Goal: Information Seeking & Learning: Learn about a topic

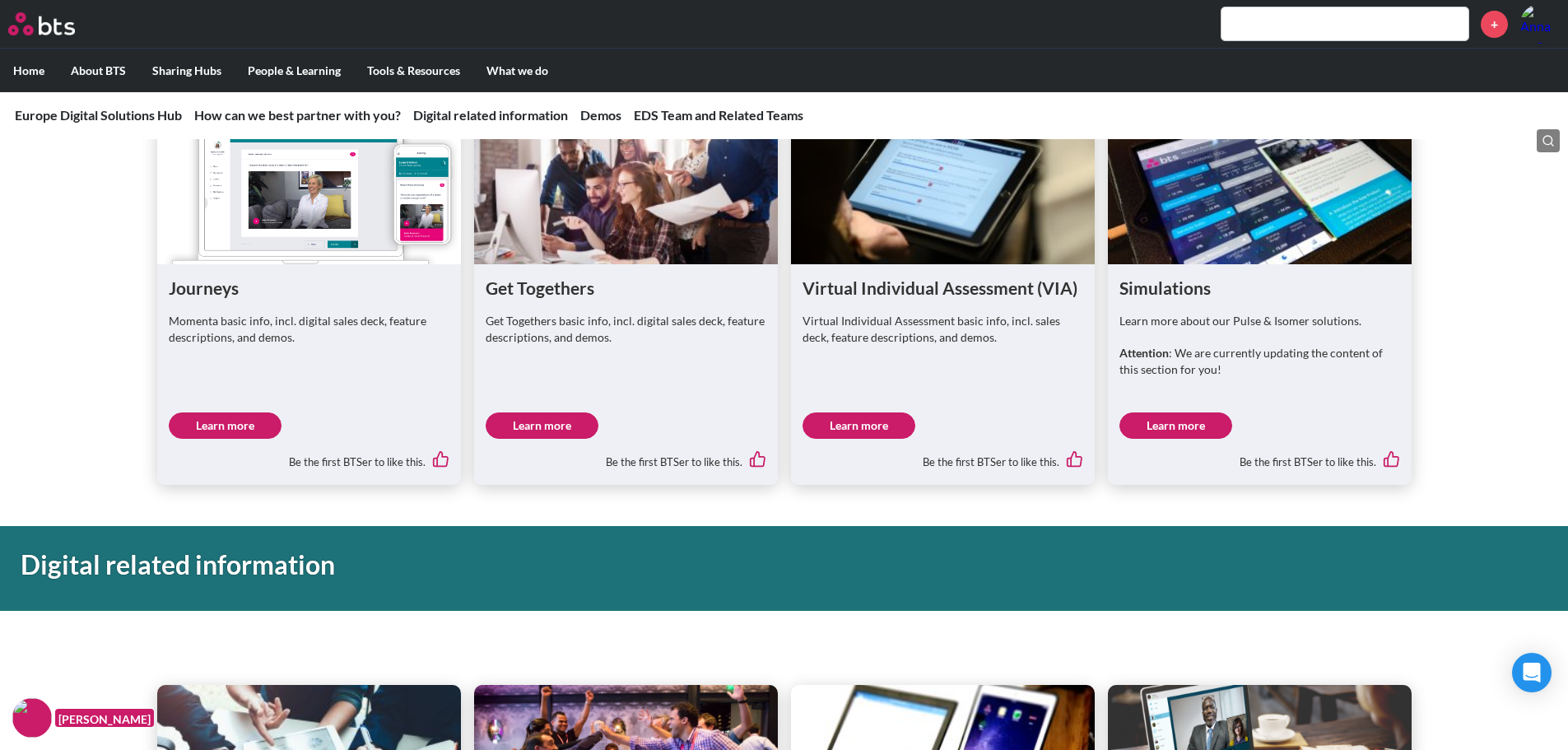
scroll to position [576, 0]
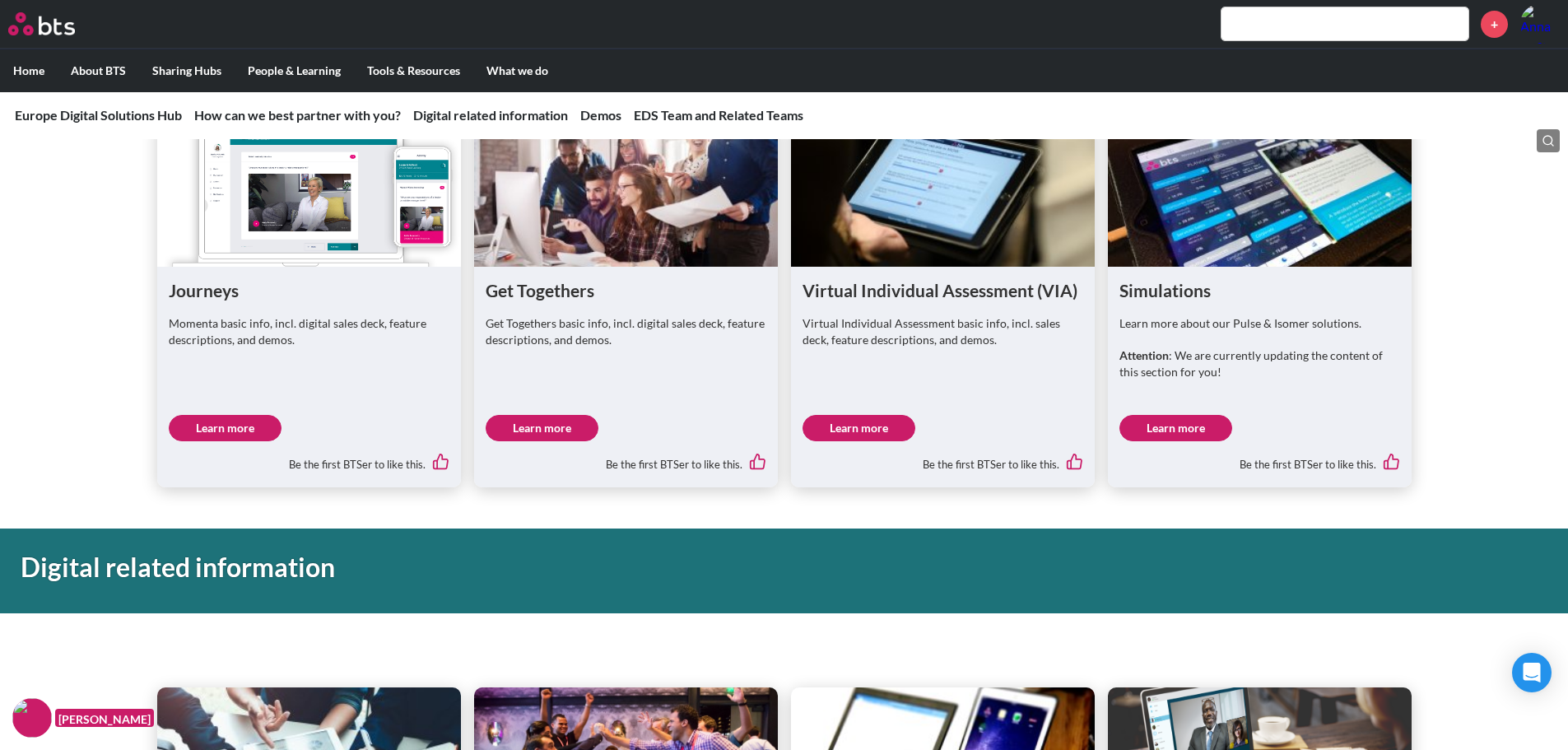
click at [876, 427] on link "Learn more" at bounding box center [859, 428] width 113 height 26
click at [1194, 426] on link "Learn more" at bounding box center [1176, 428] width 113 height 26
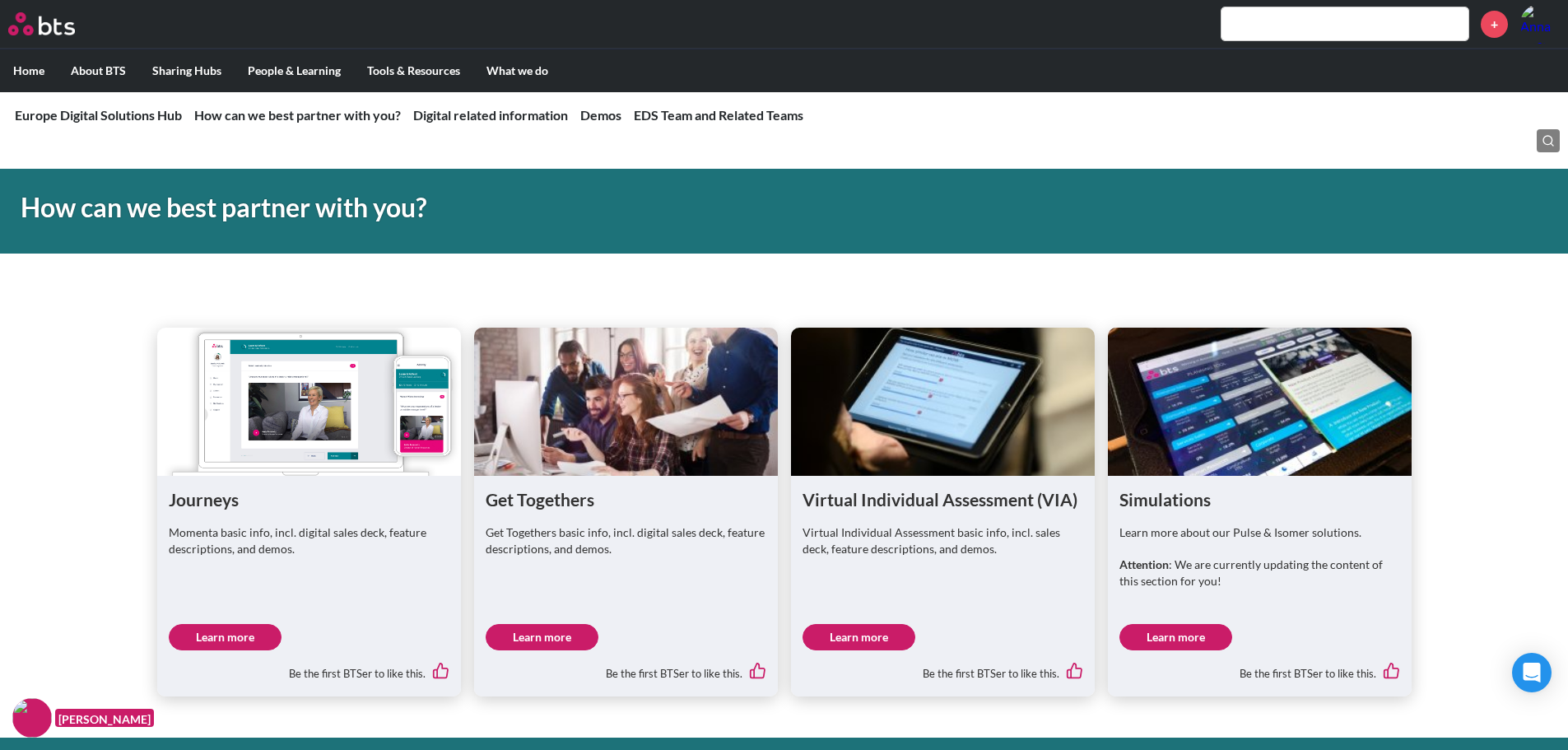
scroll to position [366, 0]
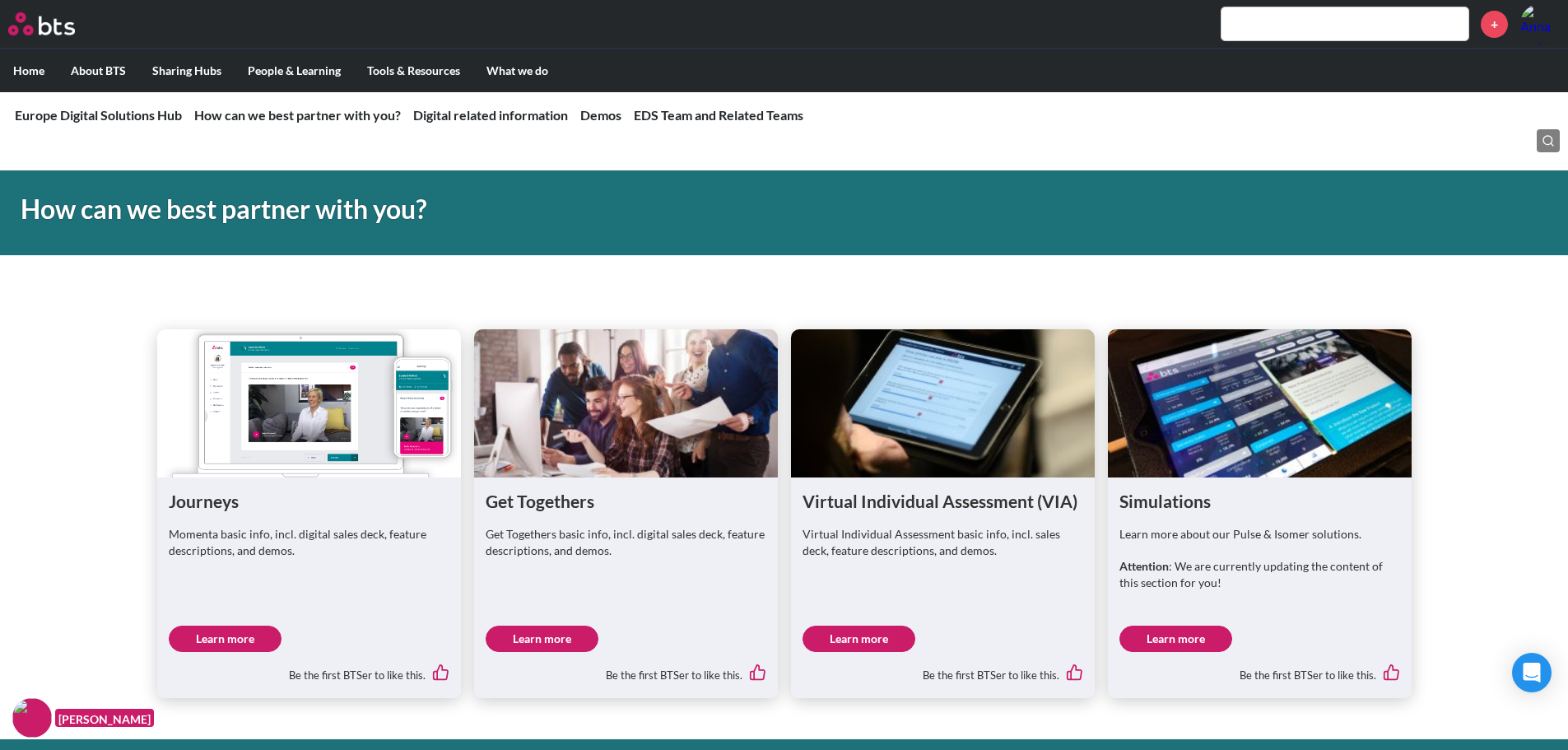
click at [1165, 544] on div "Learn more about our Pulse & Isomer solutions. Attention : We are currently upd…" at bounding box center [1260, 565] width 281 height 80
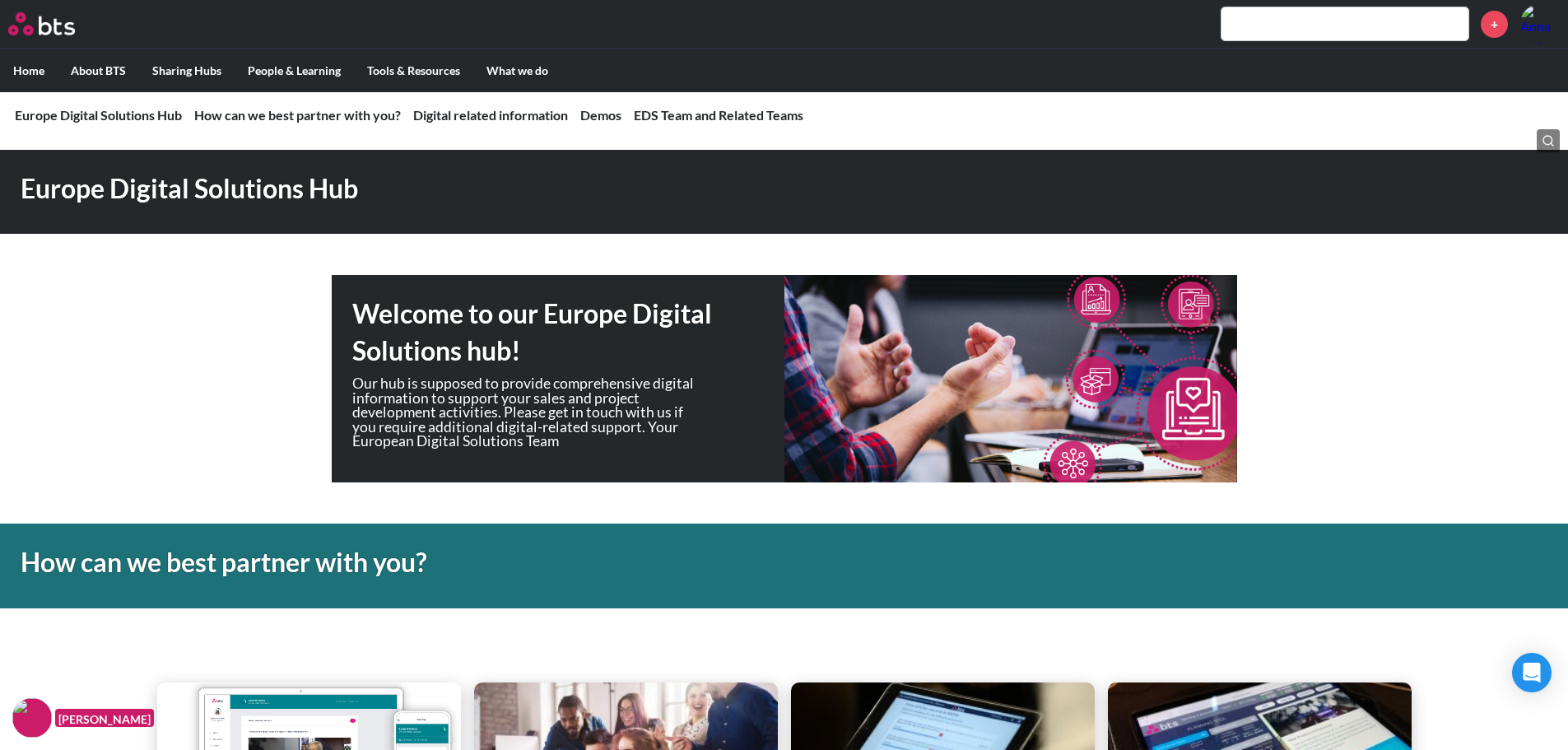
scroll to position [0, 0]
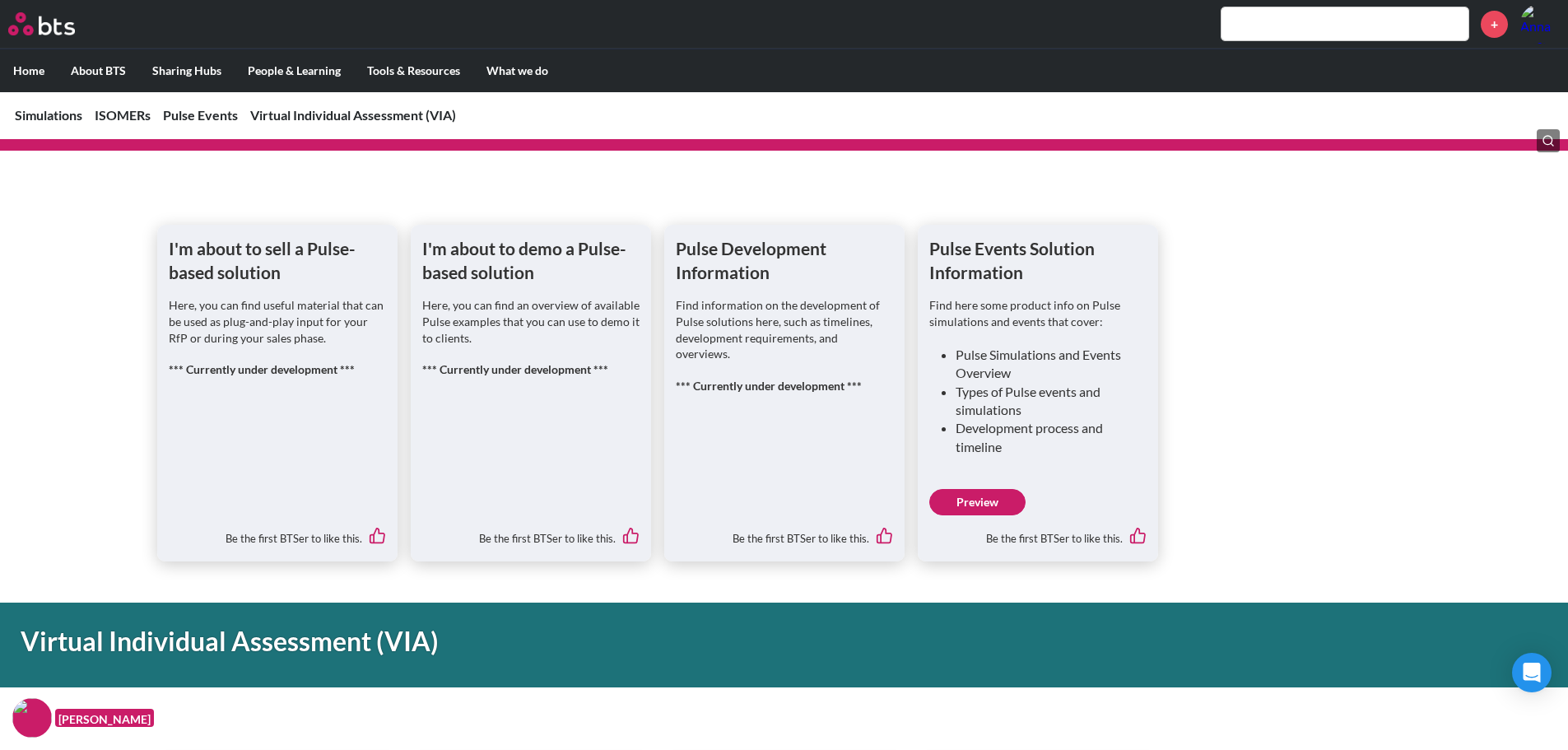
scroll to position [1301, 0]
